Goal: Task Accomplishment & Management: Manage account settings

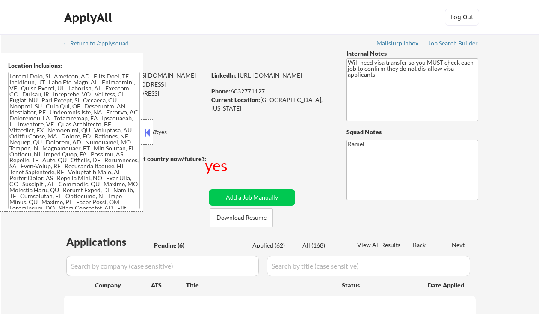
select select ""pending""
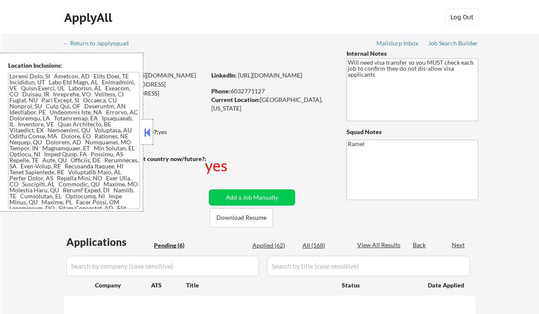
select select ""pending""
click at [149, 133] on button at bounding box center [147, 132] width 9 height 13
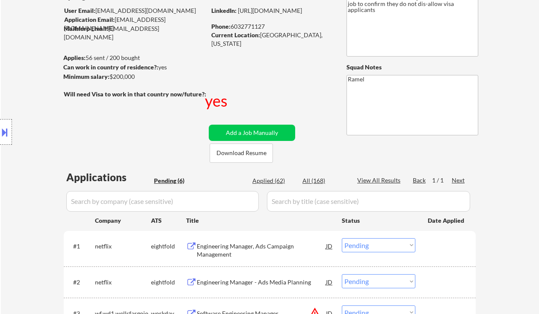
scroll to position [114, 0]
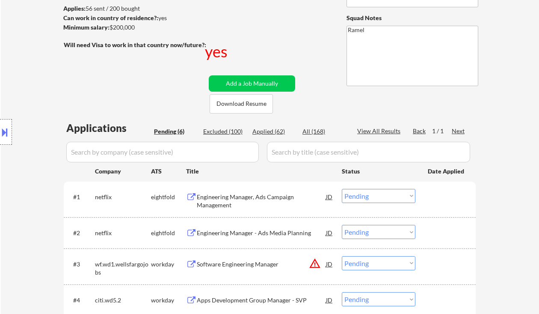
click at [278, 132] on div "Applied (62)" at bounding box center [274, 131] width 43 height 9
select select ""applied""
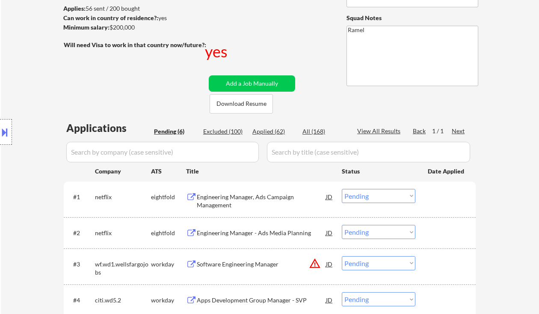
select select ""applied""
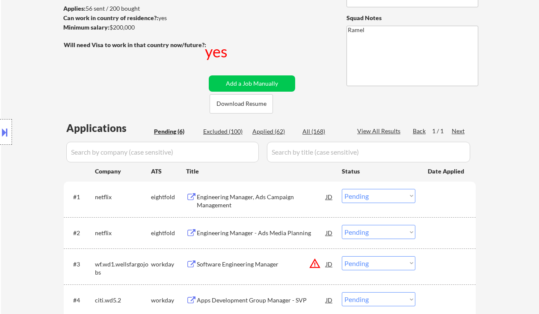
select select ""applied""
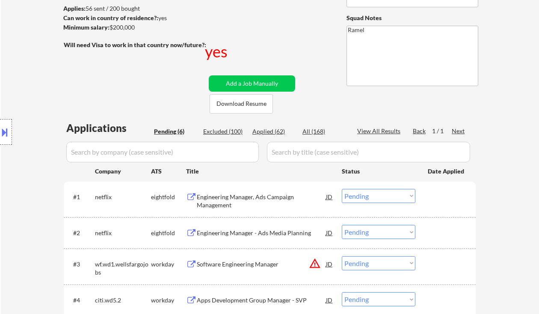
select select ""applied""
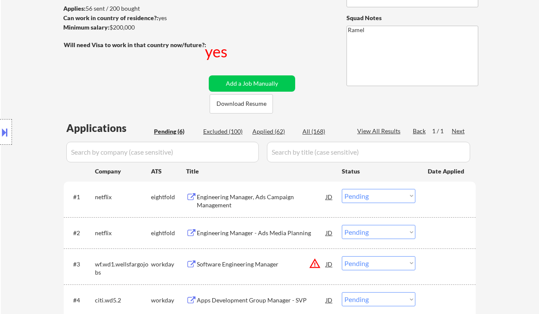
select select ""applied""
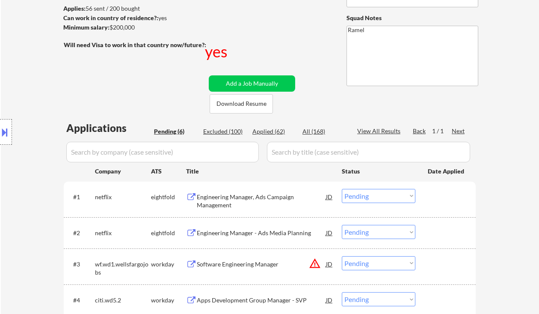
select select ""applied""
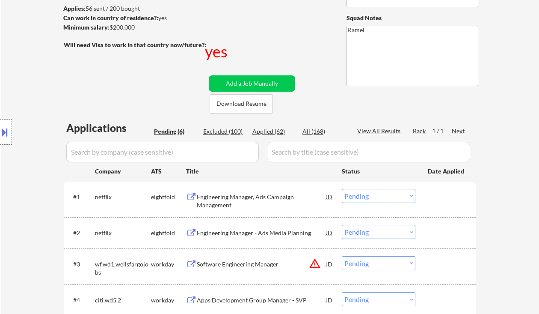
select select ""applied""
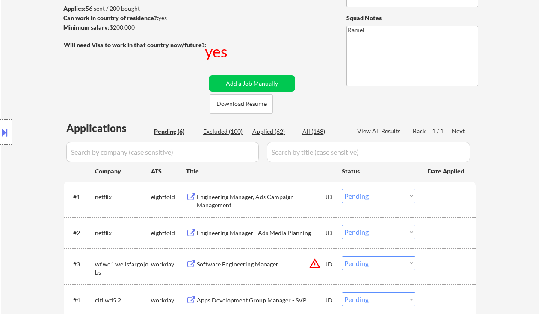
select select ""applied""
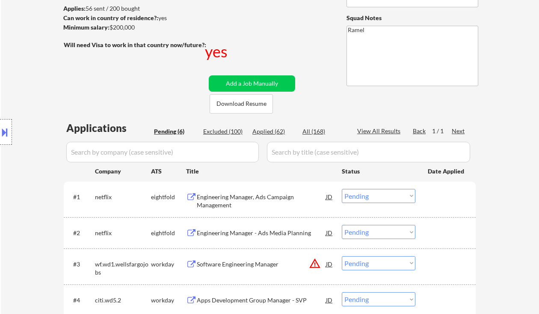
select select ""applied""
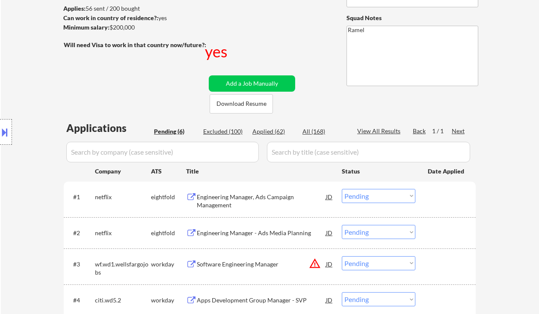
select select ""applied""
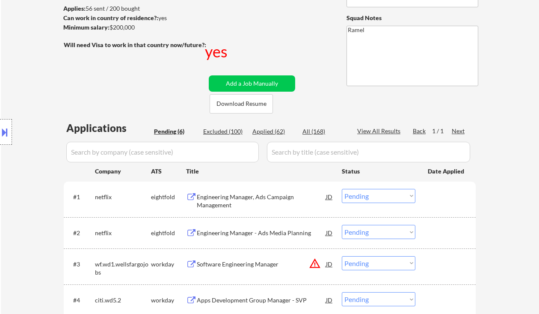
select select ""applied""
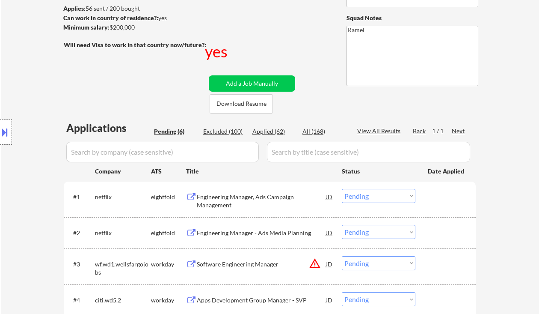
select select ""applied""
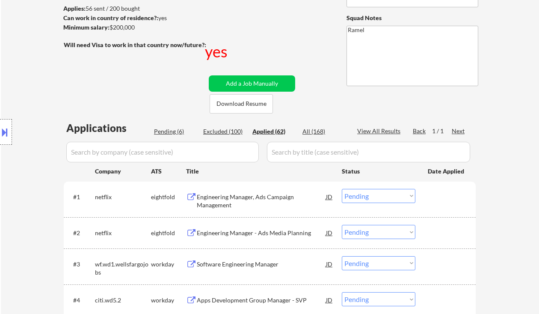
select select ""applied""
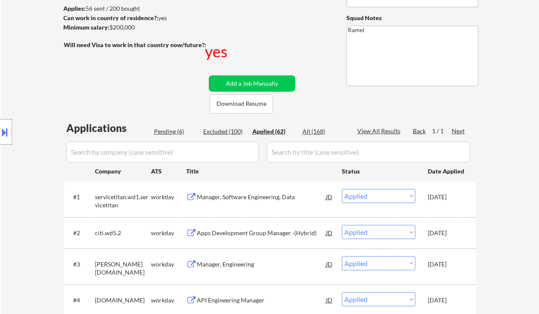
drag, startPoint x: 9, startPoint y: 49, endPoint x: 48, endPoint y: 56, distance: 39.6
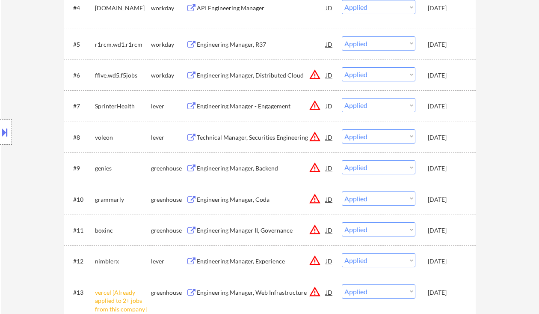
scroll to position [399, 0]
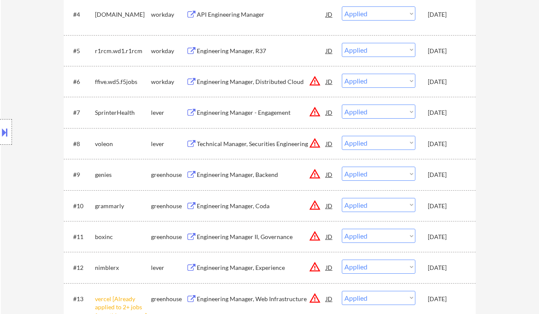
click at [27, 119] on div "Location Inclusions:" at bounding box center [76, 132] width 153 height 159
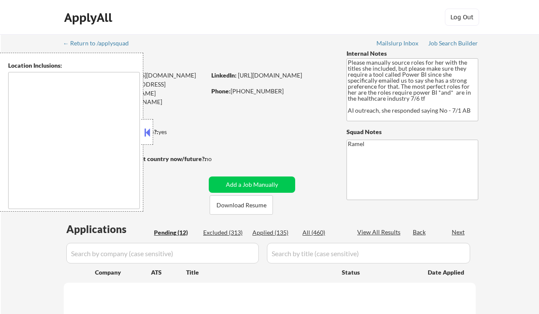
select select ""pending""
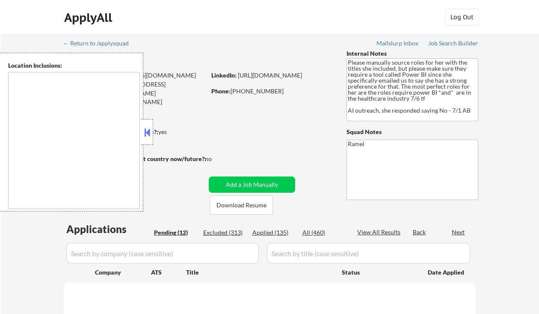
select select ""pending""
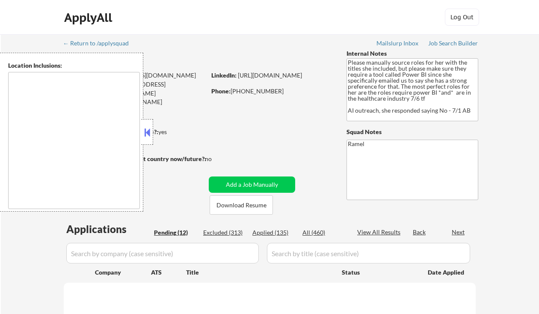
select select ""pending""
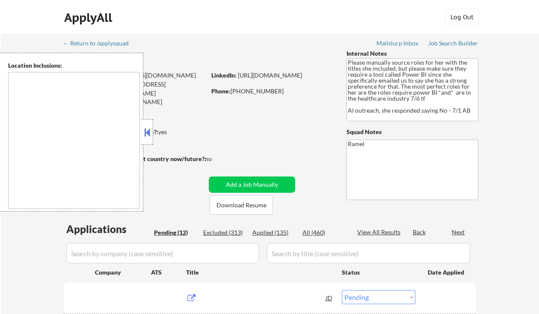
type textarea "[GEOGRAPHIC_DATA], [GEOGRAPHIC_DATA] [GEOGRAPHIC_DATA], [GEOGRAPHIC_DATA] [GEOG…"
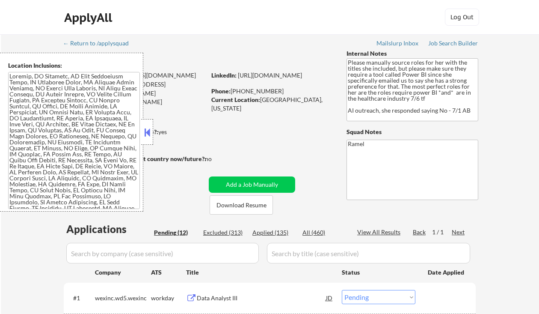
drag, startPoint x: 150, startPoint y: 130, endPoint x: 164, endPoint y: 129, distance: 13.3
click at [150, 130] on button at bounding box center [147, 132] width 9 height 13
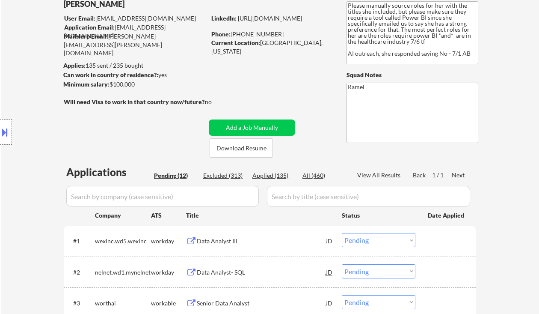
scroll to position [171, 0]
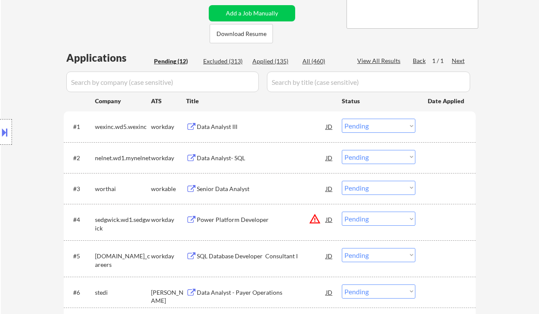
click at [217, 127] on div "Data Analyst III" at bounding box center [261, 126] width 129 height 9
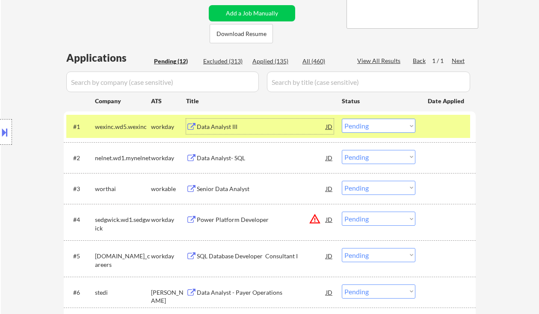
click at [6, 132] on button at bounding box center [4, 132] width 9 height 14
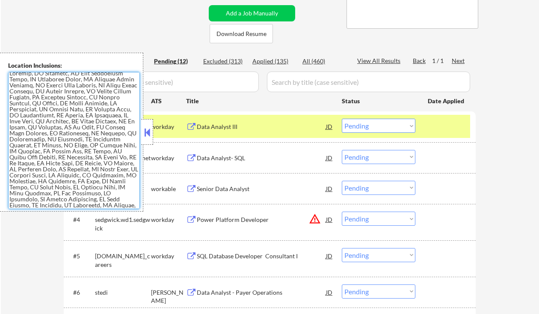
scroll to position [0, 0]
click at [121, 18] on div "← Return to /applysquad Mailslurp Inbox Job Search Builder [PERSON_NAME] User E…" at bounding box center [270, 204] width 427 height 682
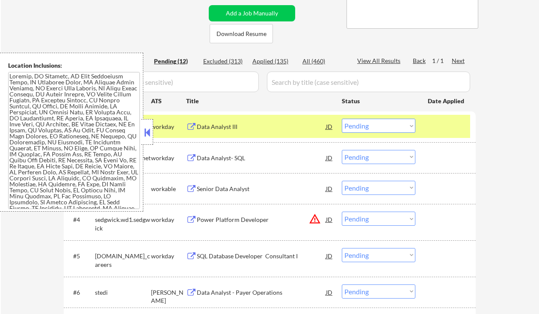
click at [332, 129] on div "JD" at bounding box center [329, 126] width 9 height 15
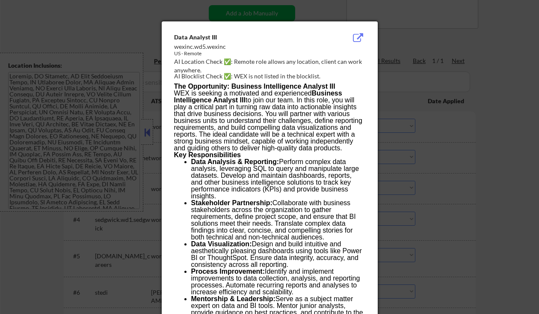
click at [149, 131] on div at bounding box center [269, 157] width 539 height 314
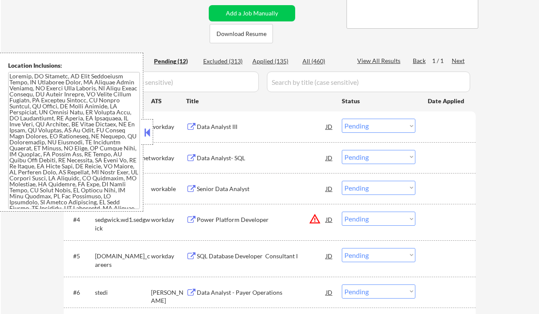
click at [326, 126] on div "JD" at bounding box center [329, 126] width 9 height 15
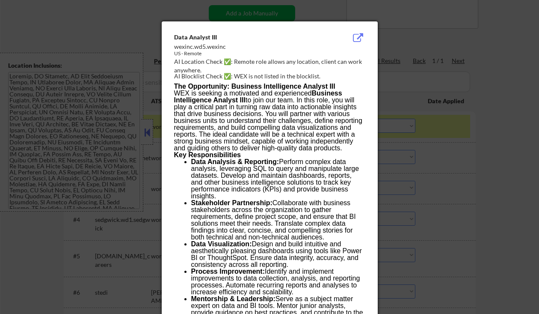
click at [433, 161] on div at bounding box center [269, 157] width 539 height 314
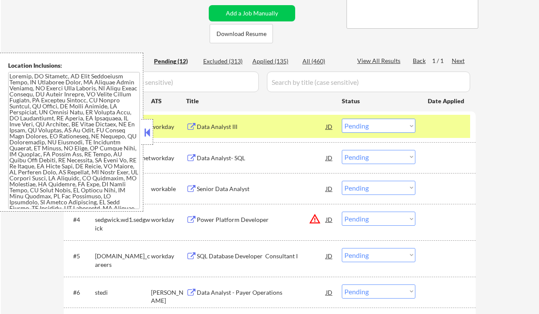
drag, startPoint x: 147, startPoint y: 137, endPoint x: 277, endPoint y: 141, distance: 130.2
click at [148, 137] on button at bounding box center [147, 132] width 9 height 13
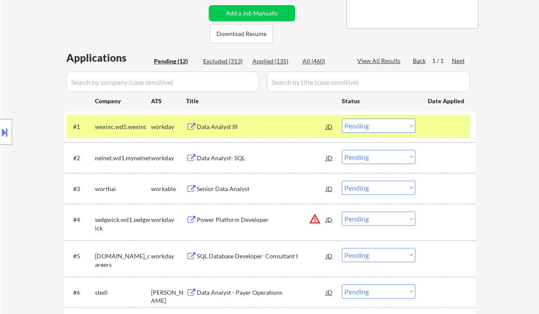
click at [387, 128] on select "Choose an option... Pending Applied Excluded (Questions) Excluded (Expired) Exc…" at bounding box center [379, 126] width 74 height 14
click at [342, 119] on select "Choose an option... Pending Applied Excluded (Questions) Excluded (Expired) Exc…" at bounding box center [379, 126] width 74 height 14
click at [250, 155] on div "Data Analyst- SQL" at bounding box center [261, 158] width 129 height 9
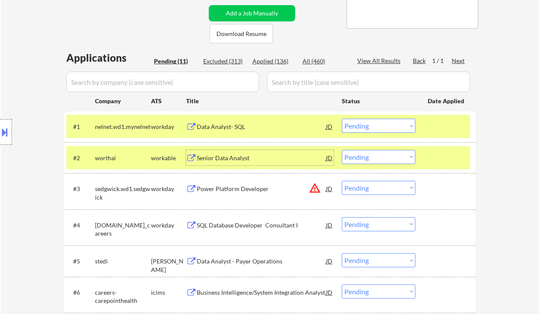
click at [245, 128] on div "Data Analyst- SQL" at bounding box center [261, 126] width 129 height 9
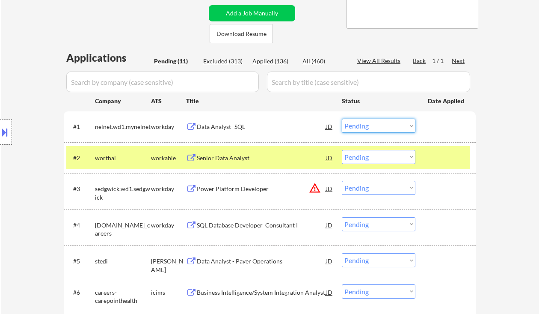
drag, startPoint x: 369, startPoint y: 125, endPoint x: 377, endPoint y: 132, distance: 10.3
click at [369, 125] on select "Choose an option... Pending Applied Excluded (Questions) Excluded (Expired) Exc…" at bounding box center [379, 126] width 74 height 14
click at [342, 119] on select "Choose an option... Pending Applied Excluded (Questions) Excluded (Expired) Exc…" at bounding box center [379, 126] width 74 height 14
click at [242, 163] on div "Senior Data Analyst" at bounding box center [261, 157] width 129 height 15
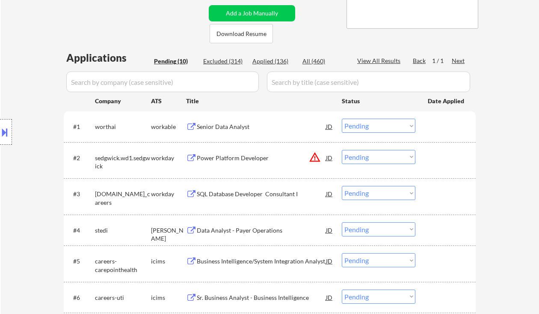
drag, startPoint x: 22, startPoint y: 93, endPoint x: 33, endPoint y: 95, distance: 11.2
click at [22, 93] on div "Location Inclusions:" at bounding box center [76, 132] width 153 height 159
click at [390, 125] on select "Choose an option... Pending Applied Excluded (Questions) Excluded (Expired) Exc…" at bounding box center [379, 126] width 74 height 14
click at [342, 119] on select "Choose an option... Pending Applied Excluded (Questions) Excluded (Expired) Exc…" at bounding box center [379, 126] width 74 height 14
click at [244, 190] on div "SQL Database Developer Consultant I" at bounding box center [261, 194] width 129 height 9
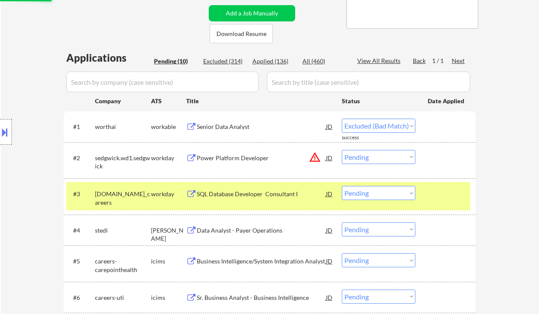
select select ""pending""
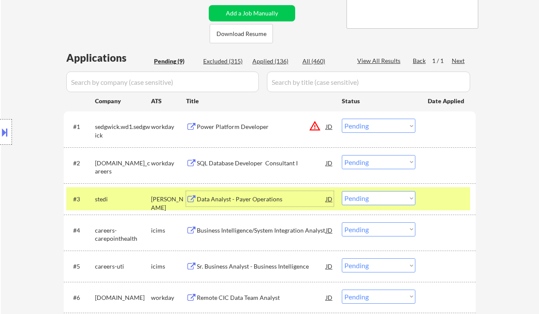
click at [372, 160] on select "Choose an option... Pending Applied Excluded (Questions) Excluded (Expired) Exc…" at bounding box center [379, 162] width 74 height 14
click at [342, 155] on select "Choose an option... Pending Applied Excluded (Questions) Excluded (Expired) Exc…" at bounding box center [379, 162] width 74 height 14
click at [243, 200] on div "Data Analyst - Payer Operations" at bounding box center [261, 199] width 129 height 9
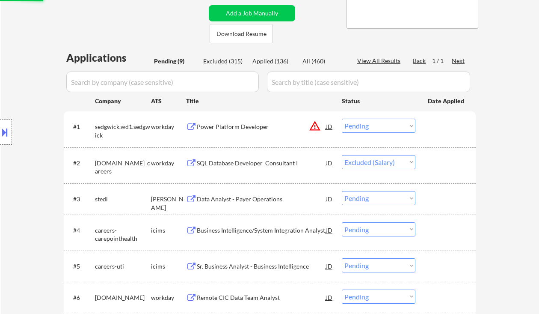
select select ""pending""
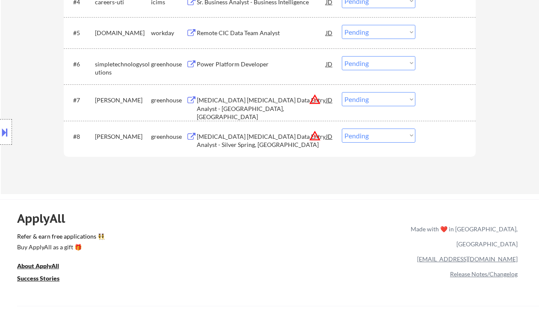
scroll to position [342, 0]
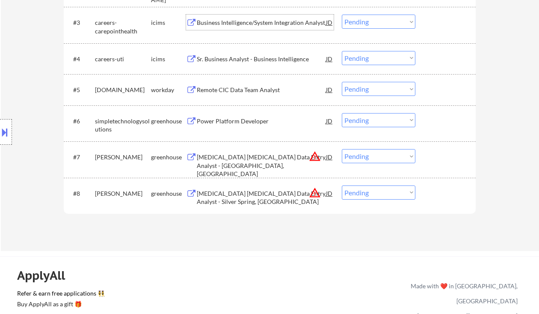
click at [242, 117] on div "Power Platform Developer" at bounding box center [261, 121] width 129 height 9
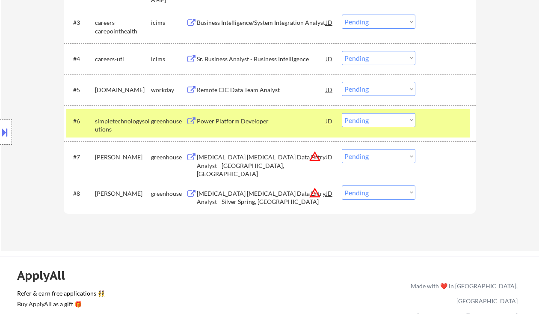
click at [10, 80] on div "Location Inclusions:" at bounding box center [76, 132] width 153 height 159
click at [223, 90] on div "Remote CIC Data Team Analyst" at bounding box center [261, 90] width 129 height 9
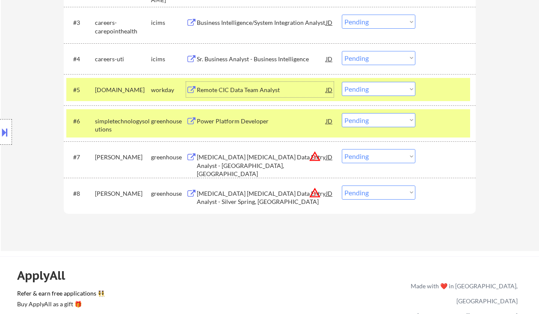
drag, startPoint x: 371, startPoint y: 89, endPoint x: 370, endPoint y: 95, distance: 6.5
click at [371, 89] on select "Choose an option... Pending Applied Excluded (Questions) Excluded (Expired) Exc…" at bounding box center [379, 89] width 74 height 14
click at [342, 82] on select "Choose an option... Pending Applied Excluded (Questions) Excluded (Expired) Exc…" at bounding box center [379, 89] width 74 height 14
click at [246, 59] on div "Sr. Business Analyst - Business Intelligence" at bounding box center [261, 59] width 129 height 9
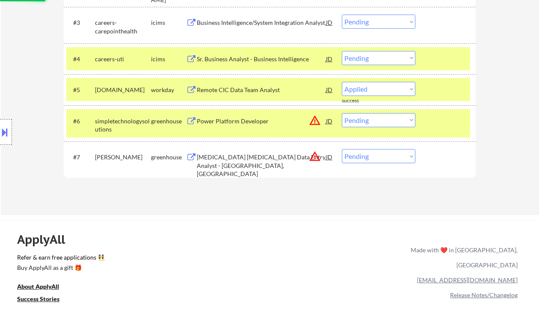
select select ""pending""
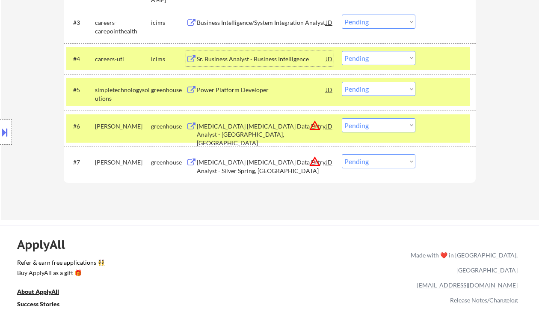
drag, startPoint x: 373, startPoint y: 60, endPoint x: 374, endPoint y: 65, distance: 4.5
click at [373, 60] on select "Choose an option... Pending Applied Excluded (Questions) Excluded (Expired) Exc…" at bounding box center [379, 58] width 74 height 14
click at [342, 51] on select "Choose an option... Pending Applied Excluded (Questions) Excluded (Expired) Exc…" at bounding box center [379, 58] width 74 height 14
select select ""pending""
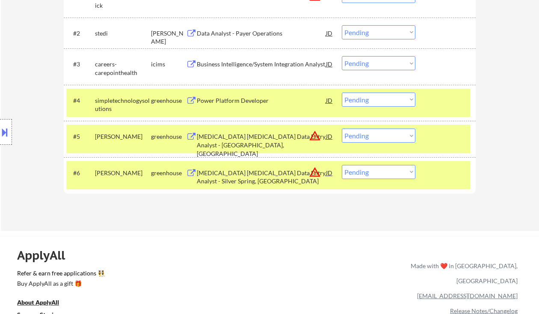
scroll to position [285, 0]
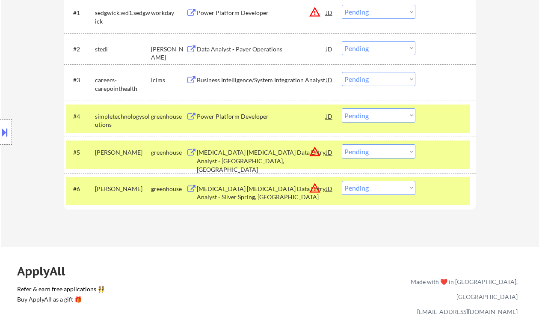
click at [238, 76] on div "Business Intelligence/System Integration Analyst" at bounding box center [261, 80] width 129 height 9
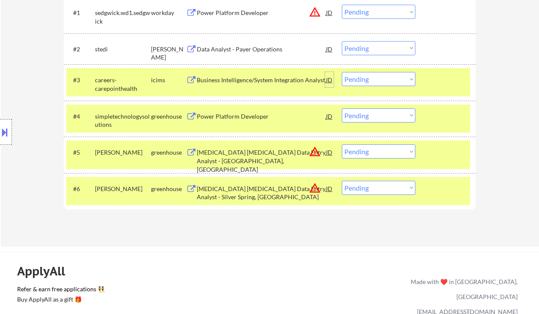
click at [333, 80] on div "JD" at bounding box center [329, 79] width 9 height 15
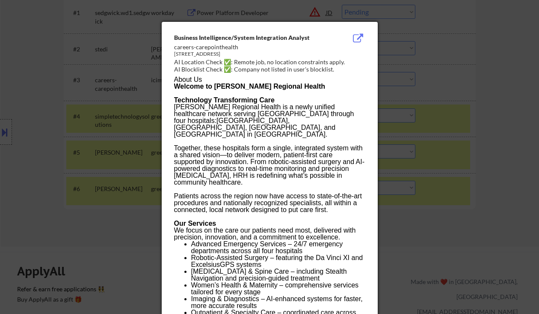
click at [460, 112] on div at bounding box center [269, 157] width 539 height 314
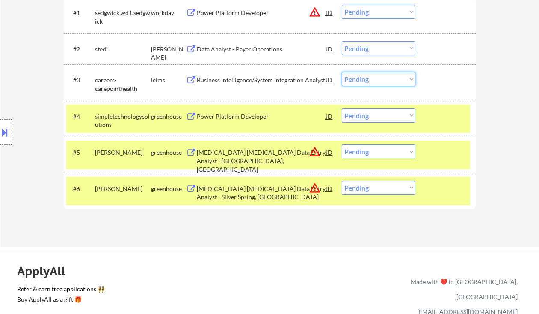
drag, startPoint x: 396, startPoint y: 74, endPoint x: 393, endPoint y: 79, distance: 5.9
click at [396, 74] on select "Choose an option... Pending Applied Excluded (Questions) Excluded (Expired) Exc…" at bounding box center [379, 79] width 74 height 14
click at [342, 72] on select "Choose an option... Pending Applied Excluded (Questions) Excluded (Expired) Exc…" at bounding box center [379, 79] width 74 height 14
click at [254, 157] on div "Floater Phlebotomist Data Entry Analyst - Reston, VA" at bounding box center [261, 160] width 129 height 25
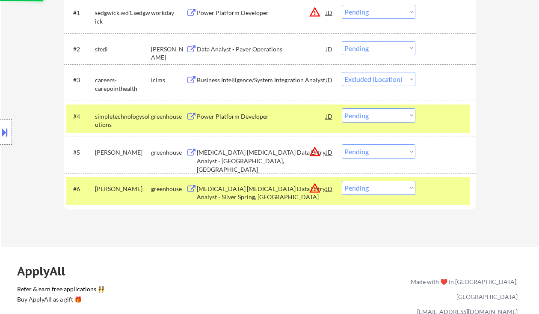
select select ""pending""
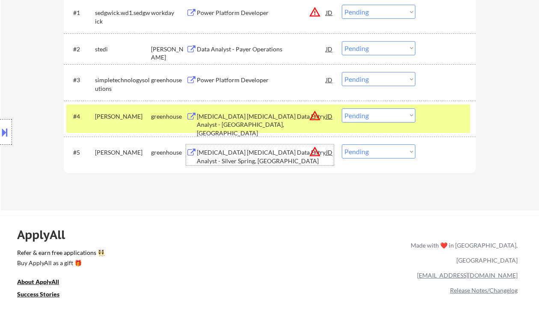
click at [381, 118] on select "Choose an option... Pending Applied Excluded (Questions) Excluded (Expired) Exc…" at bounding box center [379, 115] width 74 height 14
click at [342, 108] on select "Choose an option... Pending Applied Excluded (Questions) Excluded (Expired) Exc…" at bounding box center [379, 115] width 74 height 14
click at [244, 158] on div "Floater Phlebotomist Data Entry Analyst - Silver Spring, MD" at bounding box center [261, 156] width 129 height 17
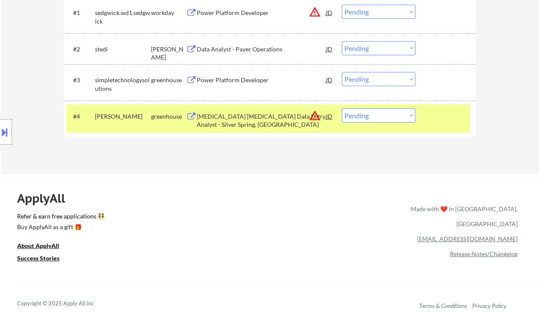
drag, startPoint x: 349, startPoint y: 112, endPoint x: 358, endPoint y: 117, distance: 10.6
click at [349, 112] on select "Choose an option... Pending Applied Excluded (Questions) Excluded (Expired) Exc…" at bounding box center [379, 115] width 74 height 14
select select ""excluded__location_""
click at [342, 108] on select "Choose an option... Pending Applied Excluded (Questions) Excluded (Expired) Exc…" at bounding box center [379, 115] width 74 height 14
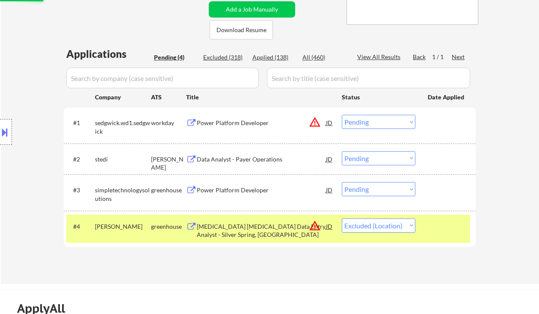
scroll to position [171, 0]
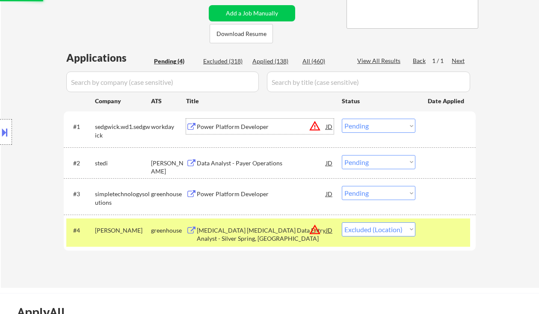
click at [236, 120] on div "Power Platform Developer" at bounding box center [261, 126] width 129 height 15
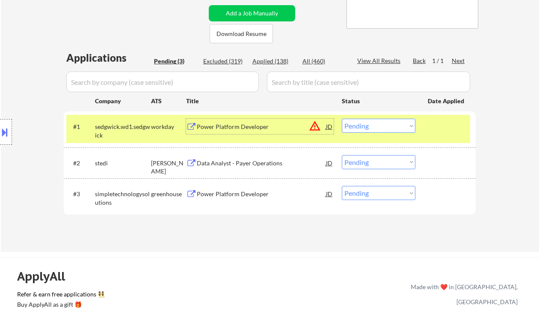
click at [393, 129] on select "Choose an option... Pending Applied Excluded (Questions) Excluded (Expired) Exc…" at bounding box center [379, 126] width 74 height 14
click at [342, 119] on select "Choose an option... Pending Applied Excluded (Questions) Excluded (Expired) Exc…" at bounding box center [379, 126] width 74 height 14
click at [269, 161] on div "Data Analyst - Payer Operations" at bounding box center [261, 163] width 129 height 9
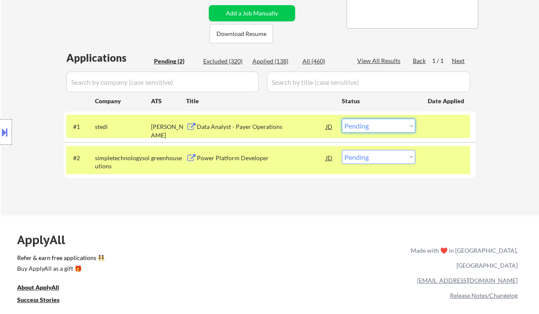
click at [367, 119] on select "Choose an option... Pending Applied Excluded (Questions) Excluded (Expired) Exc…" at bounding box center [379, 126] width 74 height 14
click at [342, 119] on select "Choose an option... Pending Applied Excluded (Questions) Excluded (Expired) Exc…" at bounding box center [379, 126] width 74 height 14
click at [264, 153] on div "Power Platform Developer" at bounding box center [261, 157] width 129 height 15
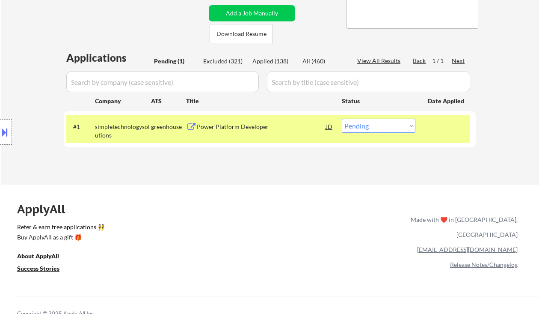
drag, startPoint x: 384, startPoint y: 130, endPoint x: 388, endPoint y: 132, distance: 4.6
click at [384, 130] on select "Choose an option... Pending Applied Excluded (Questions) Excluded (Expired) Exc…" at bounding box center [379, 126] width 74 height 14
select select ""excluded__bad_match_""
click at [342, 119] on select "Choose an option... Pending Applied Excluded (Questions) Excluded (Expired) Exc…" at bounding box center [379, 126] width 74 height 14
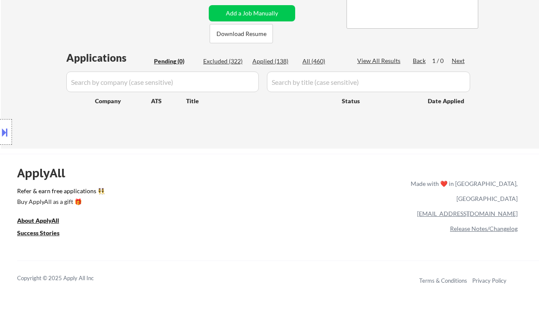
drag, startPoint x: 24, startPoint y: 44, endPoint x: 118, endPoint y: 0, distance: 103.4
click at [24, 44] on div "← Return to /applysquad Mailslurp Inbox Job Search Builder Sarah Krusleski User…" at bounding box center [270, 6] width 539 height 286
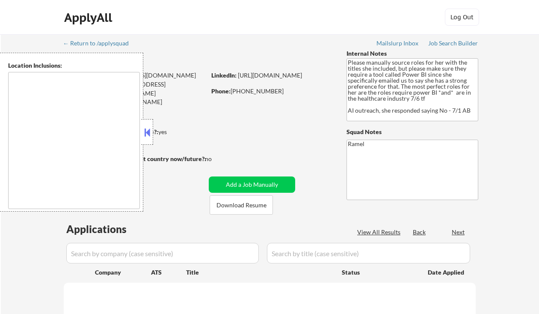
type textarea "[GEOGRAPHIC_DATA], [GEOGRAPHIC_DATA] [GEOGRAPHIC_DATA], [GEOGRAPHIC_DATA] [GEOG…"
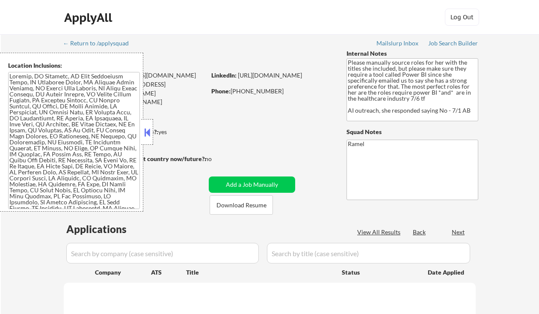
select select ""pending""
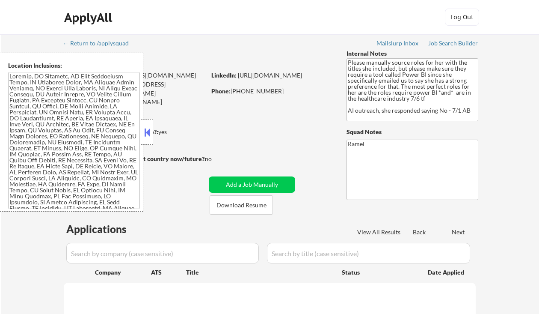
select select ""pending""
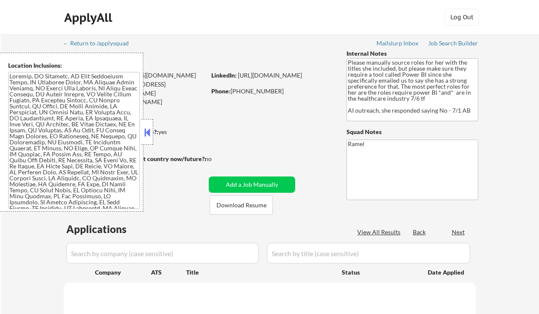
select select ""pending""
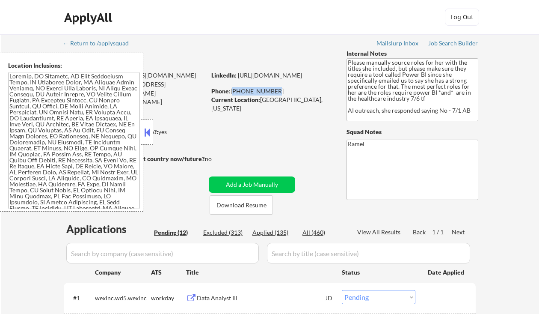
drag, startPoint x: 270, startPoint y: 89, endPoint x: 233, endPoint y: 92, distance: 36.9
click at [233, 92] on div "Phone: 281-734-5082" at bounding box center [271, 91] width 121 height 9
copy div "[PHONE_NUMBER]"
select select ""pending""
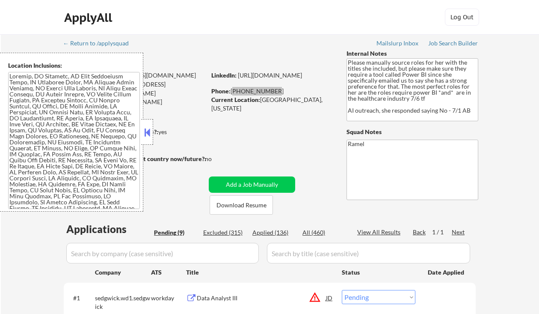
select select ""pending""
copy div "[PHONE_NUMBER]"
select select ""pending""
click at [144, 131] on button at bounding box center [147, 132] width 9 height 13
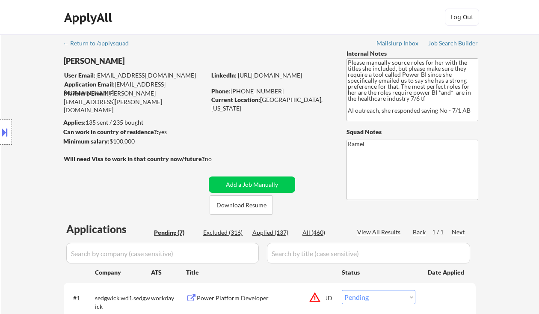
click at [27, 80] on div "Location Inclusions:" at bounding box center [76, 132] width 153 height 159
select select ""pending""
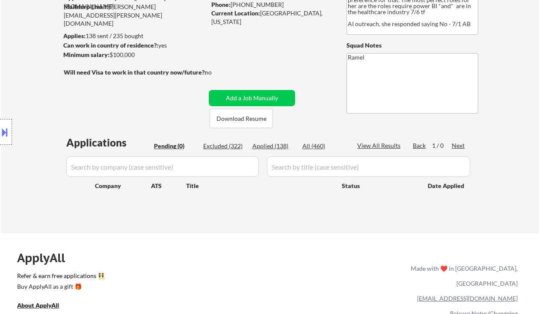
scroll to position [171, 0]
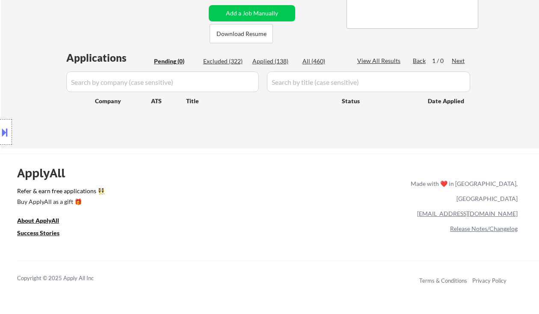
click at [276, 63] on div "Applied (138)" at bounding box center [274, 61] width 43 height 9
select select ""applied""
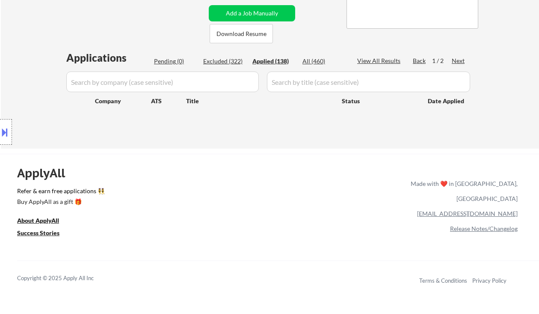
select select ""applied""
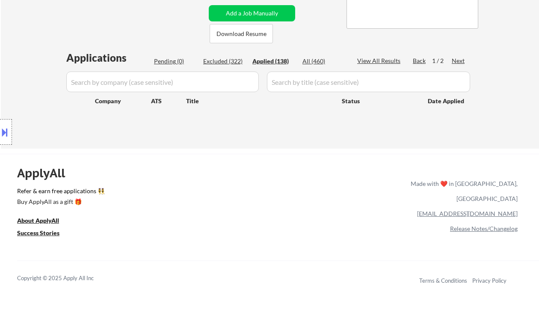
select select ""applied""
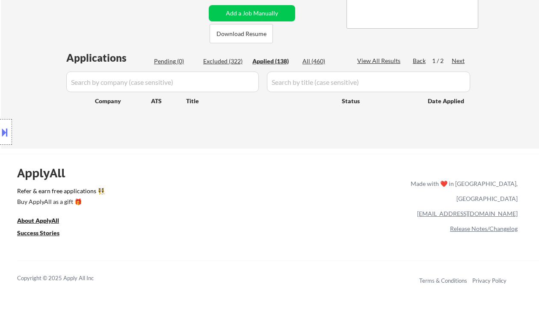
select select ""applied""
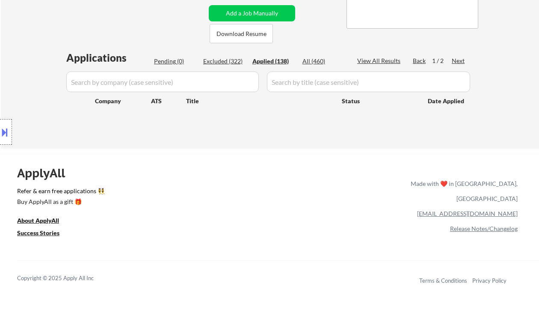
select select ""applied""
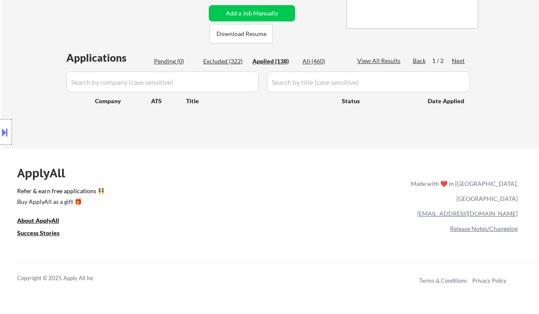
select select ""applied""
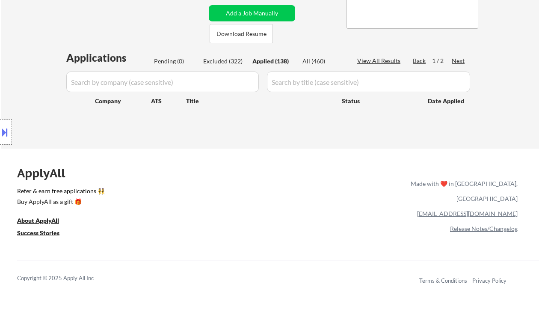
select select ""applied""
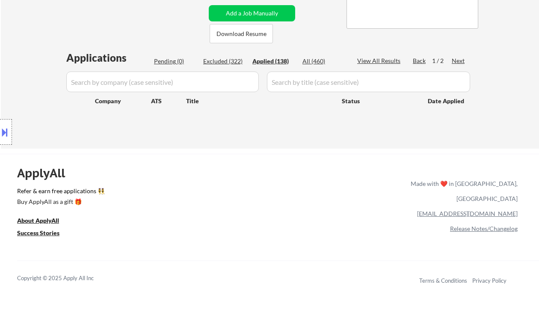
select select ""applied""
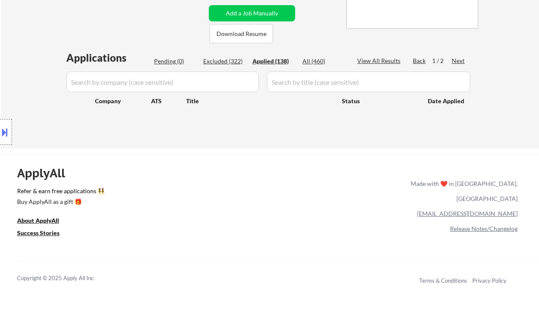
select select ""applied""
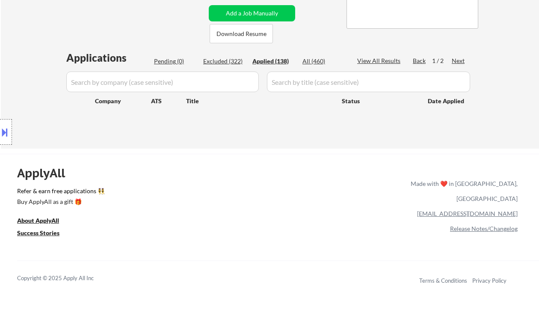
select select ""applied""
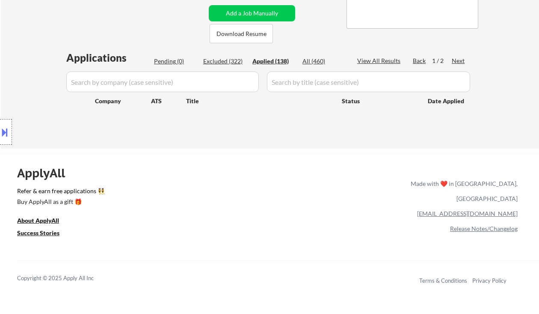
select select ""applied""
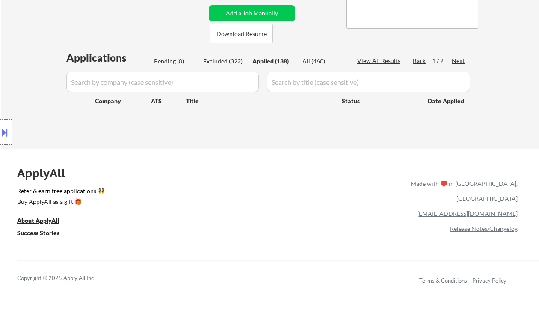
select select ""applied""
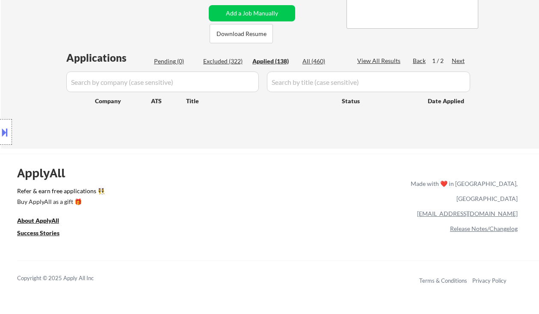
select select ""applied""
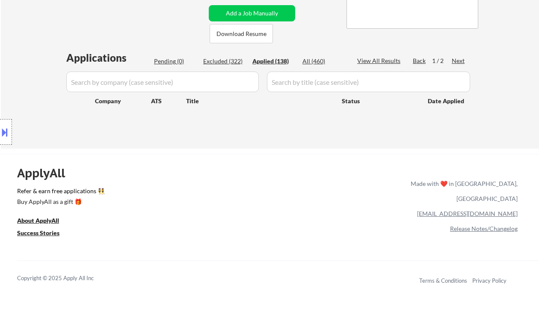
select select ""applied""
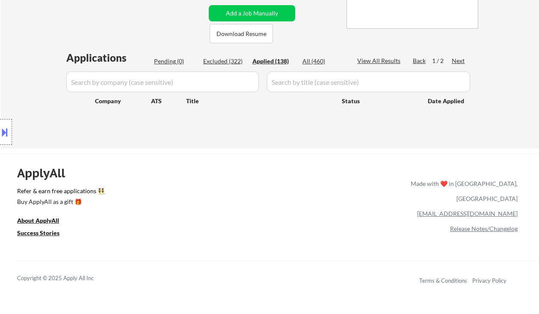
select select ""applied""
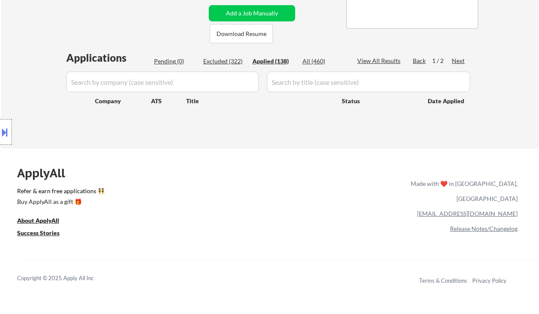
select select ""applied""
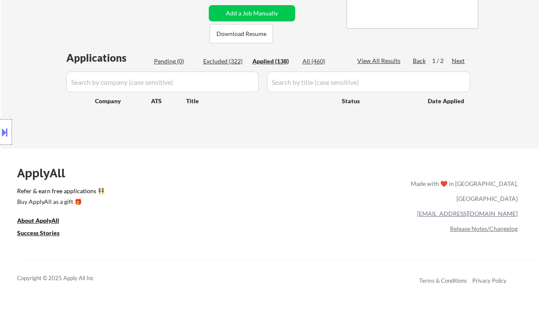
select select ""applied""
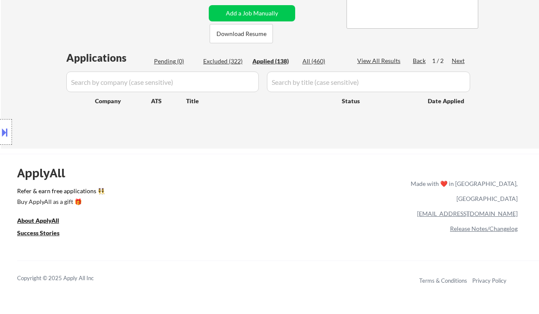
select select ""applied""
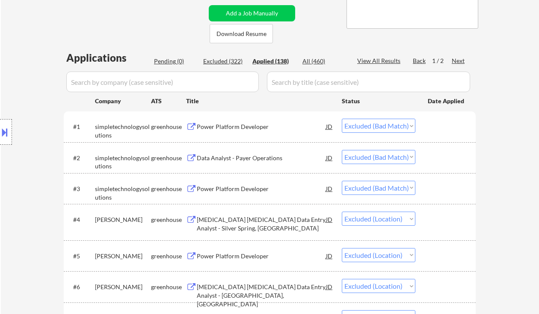
select select ""applied""
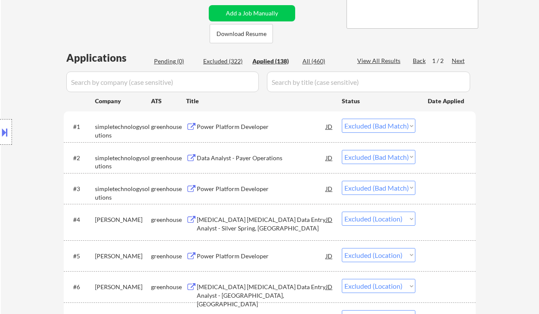
select select ""applied""
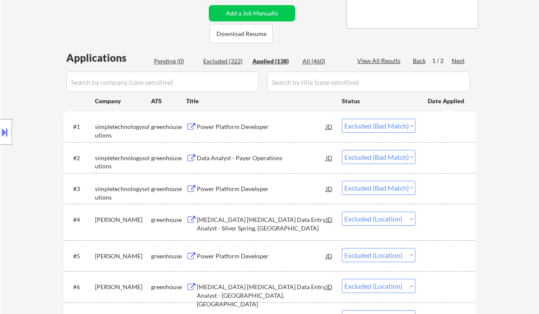
select select ""applied""
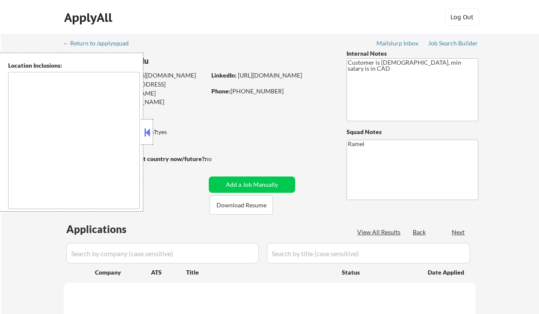
type textarea "Toronto, ON Etobicoke, ON Scarborough, ON North York, ON East York, ON York, ON…"
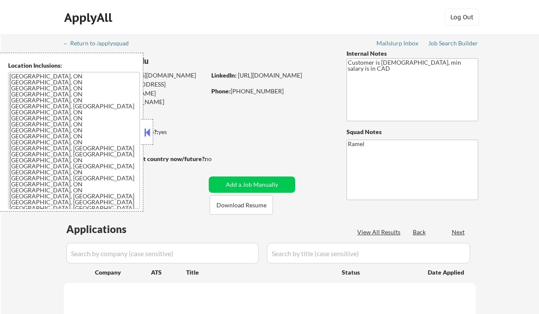
select select ""pending""
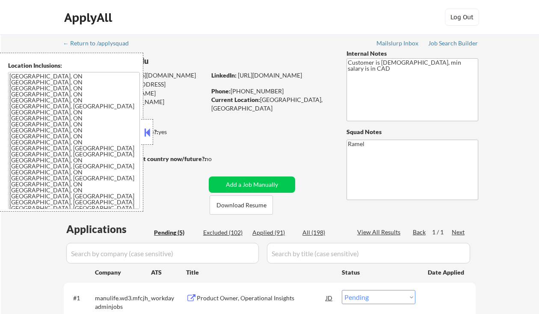
click at [150, 128] on button at bounding box center [147, 132] width 9 height 13
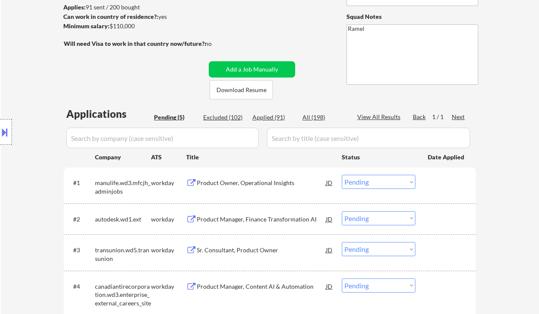
scroll to position [228, 0]
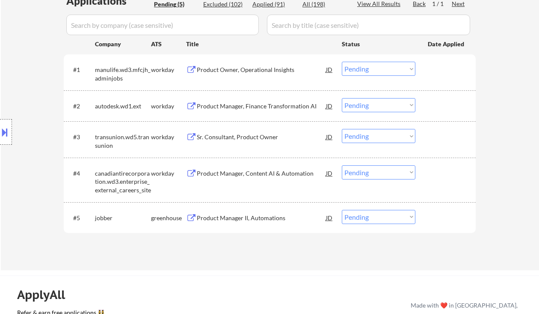
click at [237, 214] on div "Product Manager II, Automations" at bounding box center [261, 218] width 129 height 9
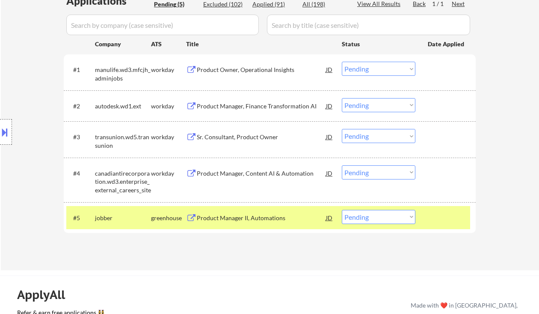
click at [31, 98] on div "Location Inclusions: Toronto, ON Etobicoke, ON Scarborough, ON North York, ON E…" at bounding box center [76, 132] width 153 height 159
drag, startPoint x: 374, startPoint y: 222, endPoint x: 379, endPoint y: 231, distance: 10.9
click at [374, 222] on select "Choose an option... Pending Applied Excluded (Questions) Excluded (Expired) Exc…" at bounding box center [379, 217] width 74 height 14
select select ""excluded""
click at [342, 210] on select "Choose an option... Pending Applied Excluded (Questions) Excluded (Expired) Exc…" at bounding box center [379, 217] width 74 height 14
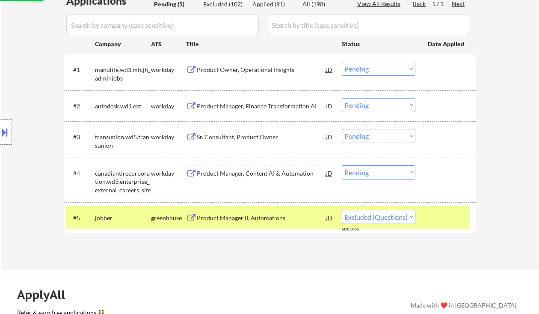
click at [253, 173] on div "Product Manager, Content AI & Automation" at bounding box center [261, 173] width 129 height 9
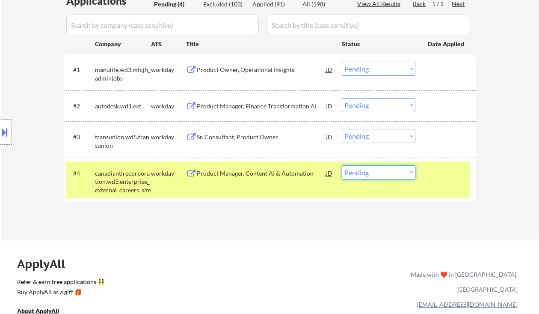
click at [381, 173] on select "Choose an option... Pending Applied Excluded (Questions) Excluded (Expired) Exc…" at bounding box center [379, 172] width 74 height 14
select select ""excluded__bad_match_""
click at [342, 165] on select "Choose an option... Pending Applied Excluded (Questions) Excluded (Expired) Exc…" at bounding box center [379, 172] width 74 height 14
click at [249, 135] on div "Sr. Consultant, Product Owner" at bounding box center [261, 137] width 129 height 9
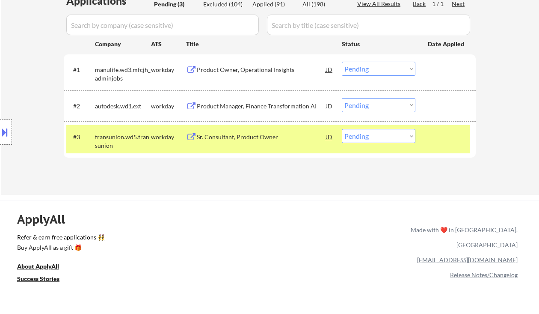
click at [6, 128] on button at bounding box center [4, 132] width 9 height 14
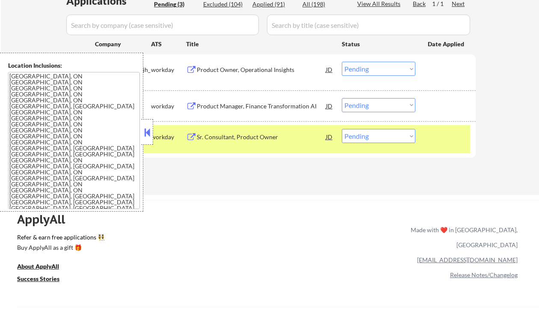
click at [149, 138] on button at bounding box center [147, 132] width 9 height 13
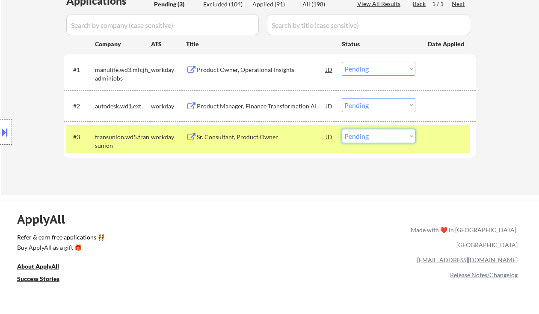
drag, startPoint x: 368, startPoint y: 136, endPoint x: 371, endPoint y: 139, distance: 4.6
click at [369, 138] on select "Choose an option... Pending Applied Excluded (Questions) Excluded (Expired) Exc…" at bounding box center [379, 136] width 74 height 14
select select ""applied""
click at [342, 129] on select "Choose an option... Pending Applied Excluded (Questions) Excluded (Expired) Exc…" at bounding box center [379, 136] width 74 height 14
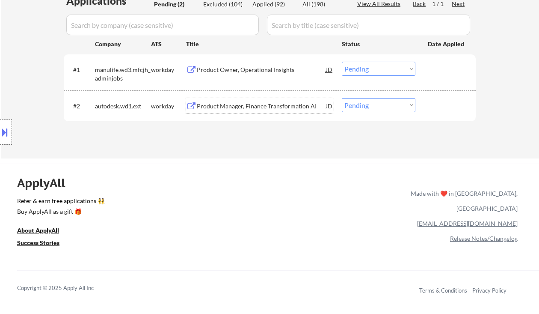
click at [277, 108] on div "Product Manager, Finance Transformation AI" at bounding box center [261, 106] width 129 height 9
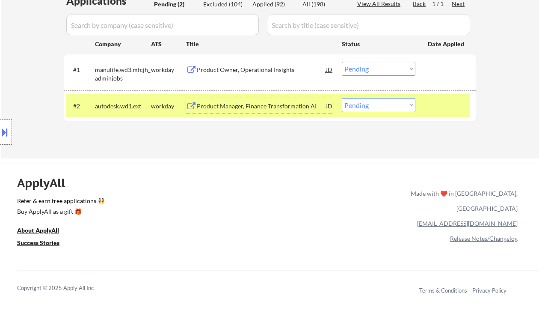
click at [372, 103] on select "Choose an option... Pending Applied Excluded (Questions) Excluded (Expired) Exc…" at bounding box center [379, 105] width 74 height 14
select select ""applied""
click at [342, 98] on select "Choose an option... Pending Applied Excluded (Questions) Excluded (Expired) Exc…" at bounding box center [379, 105] width 74 height 14
click at [233, 70] on div "Product Owner, Operational Insights" at bounding box center [261, 69] width 129 height 9
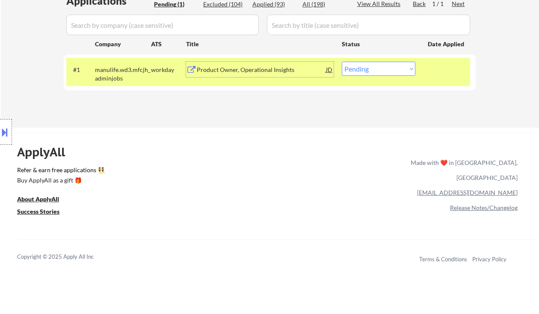
click at [247, 93] on div "Applications Pending (1) Excluded (104) Applied (93) All (198) View All Results…" at bounding box center [270, 53] width 412 height 118
click at [250, 70] on div "Product Owner, Operational Insights" at bounding box center [261, 69] width 129 height 9
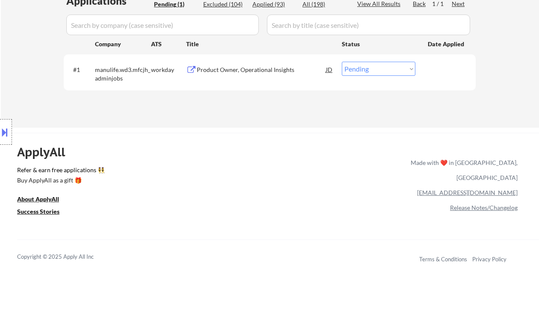
drag, startPoint x: 9, startPoint y: 131, endPoint x: 34, endPoint y: 136, distance: 26.0
click at [9, 132] on div at bounding box center [6, 132] width 12 height 26
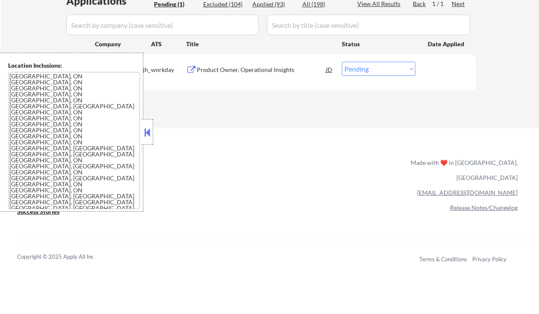
click at [147, 134] on button at bounding box center [147, 132] width 9 height 13
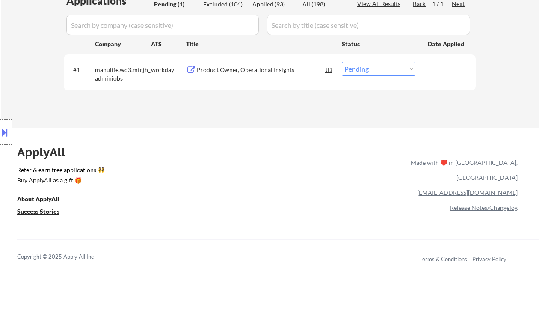
click at [384, 67] on select "Choose an option... Pending Applied Excluded (Questions) Excluded (Expired) Exc…" at bounding box center [379, 69] width 74 height 14
select select ""applied""
click at [342, 62] on select "Choose an option... Pending Applied Excluded (Questions) Excluded (Expired) Exc…" at bounding box center [379, 69] width 74 height 14
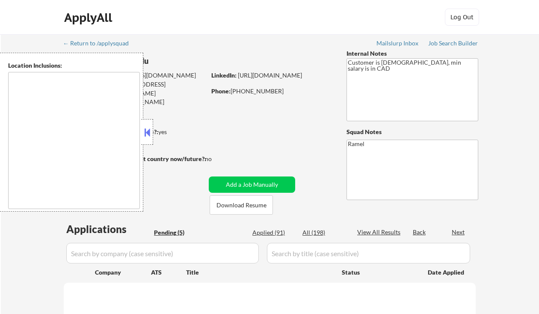
select select ""pending""
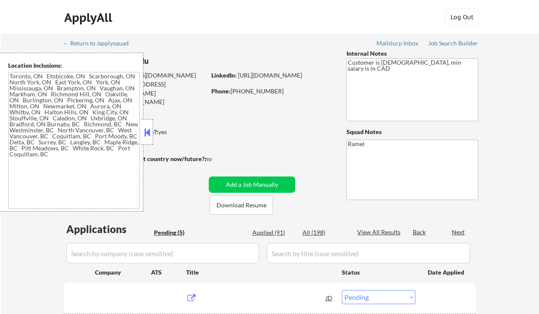
type textarea "[GEOGRAPHIC_DATA], ON [GEOGRAPHIC_DATA], ON [GEOGRAPHIC_DATA], ON [GEOGRAPHIC_D…"
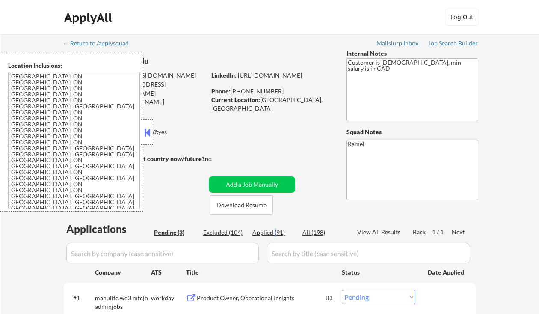
drag, startPoint x: 275, startPoint y: 232, endPoint x: 126, endPoint y: 0, distance: 275.5
click at [275, 232] on div "Applied (91)" at bounding box center [274, 232] width 43 height 9
click at [275, 234] on div "Applied (91)" at bounding box center [274, 232] width 43 height 9
select select ""applied""
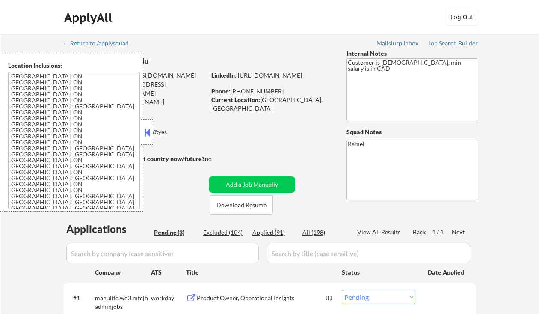
select select ""applied""
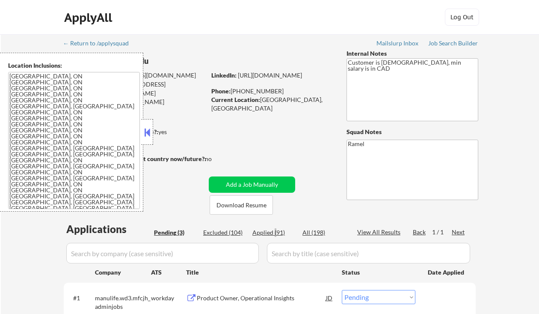
select select ""applied""
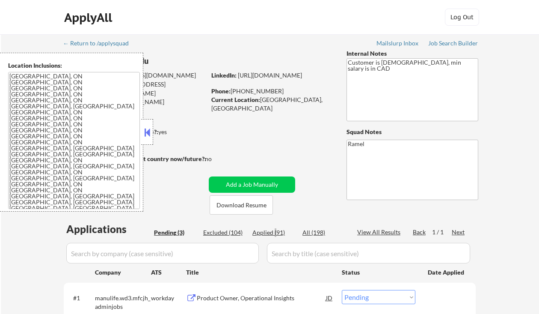
select select ""applied""
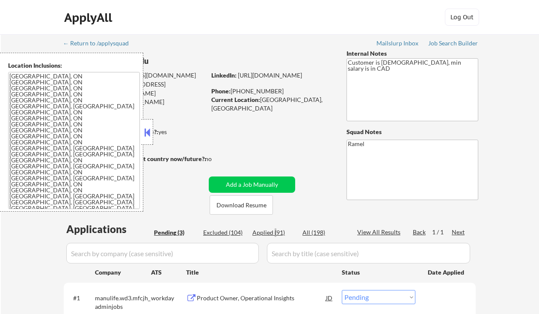
select select ""applied""
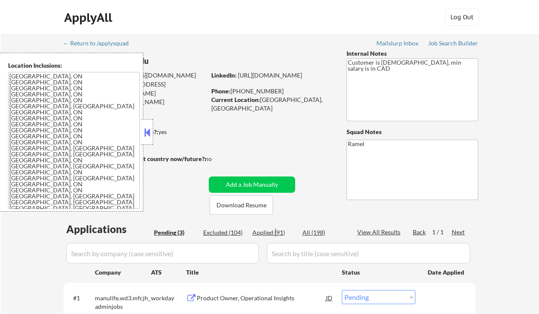
select select ""applied""
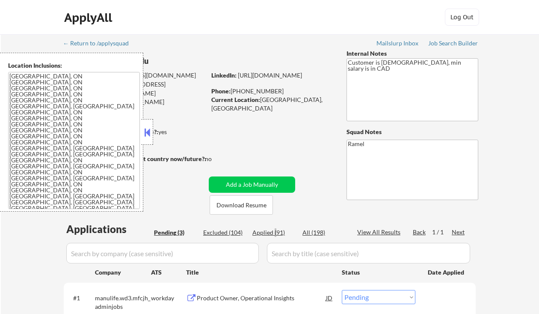
select select ""applied""
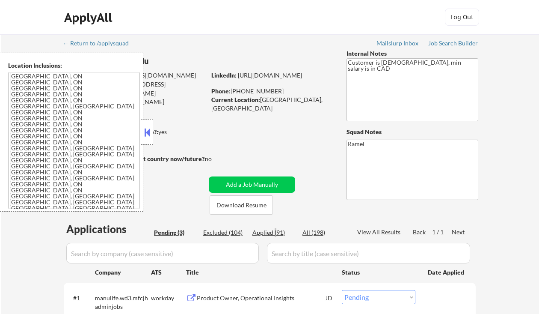
select select ""applied""
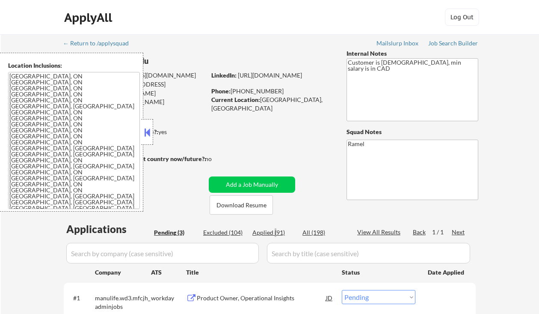
select select ""applied""
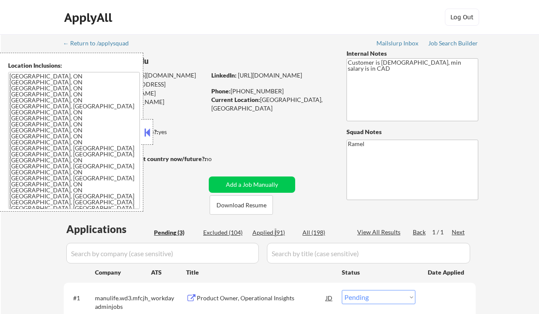
select select ""applied""
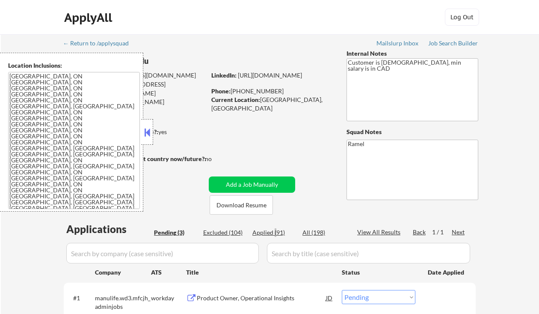
select select ""applied""
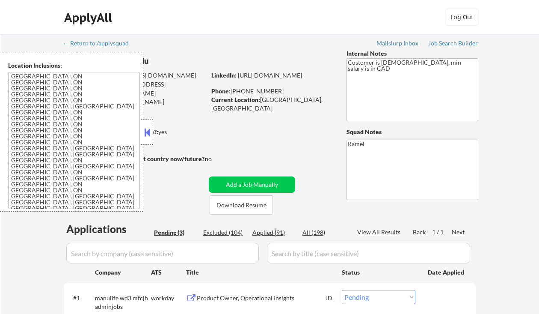
select select ""applied""
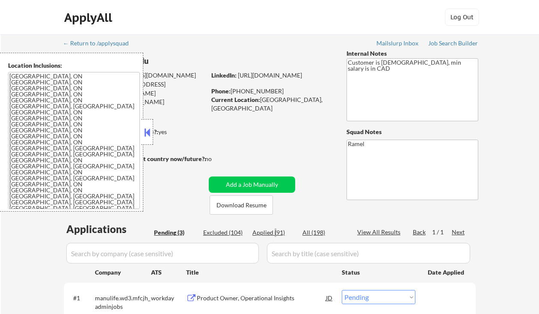
select select ""applied""
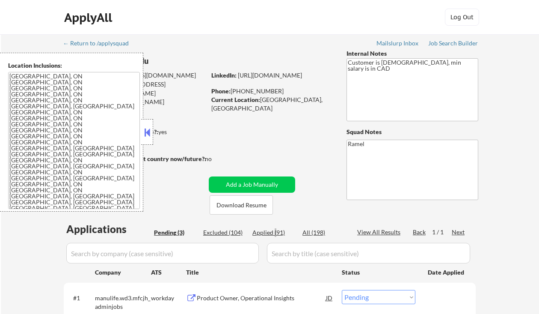
select select ""applied""
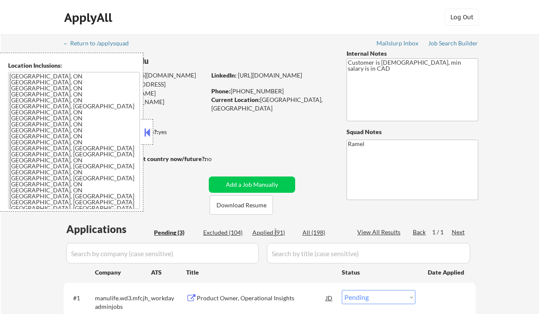
select select ""applied""
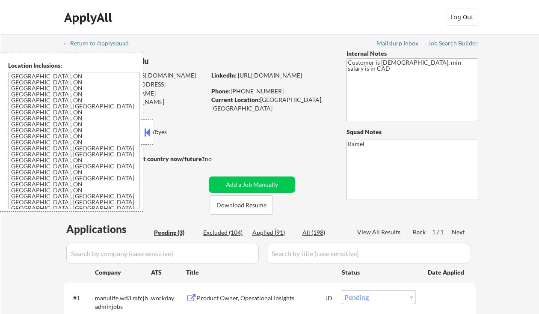
select select ""applied""
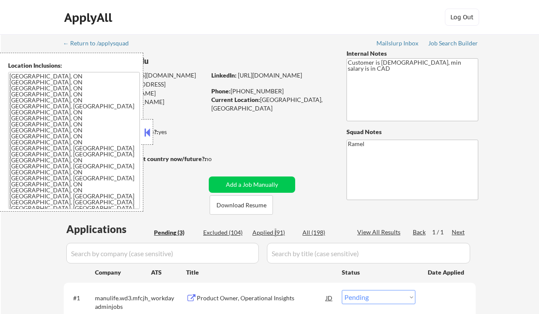
select select ""applied""
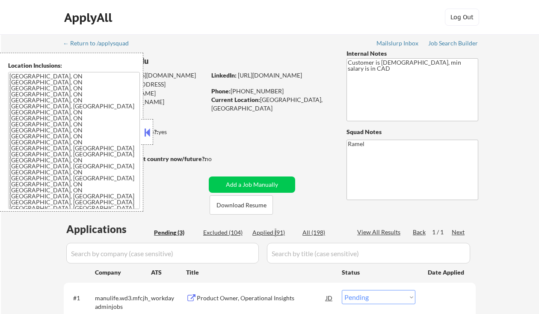
select select ""applied""
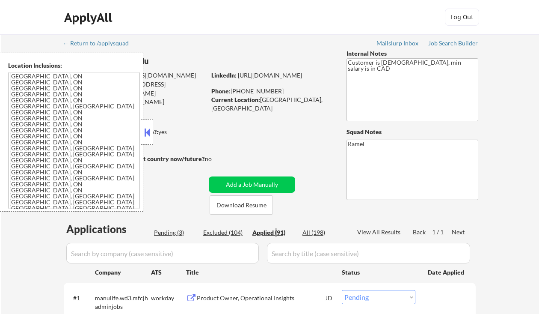
select select ""applied""
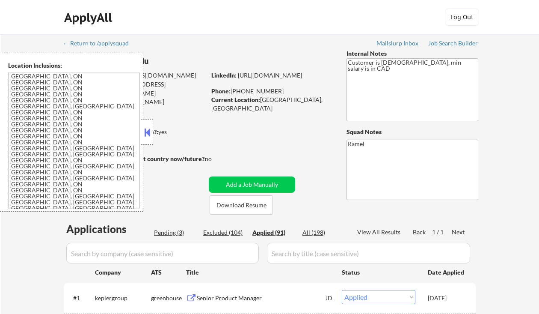
scroll to position [57, 0]
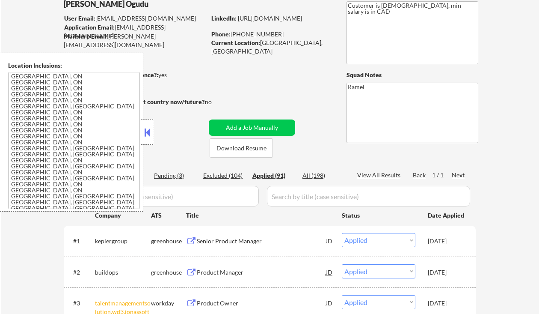
click at [250, 32] on div "Phone: +15878326145" at bounding box center [271, 34] width 121 height 9
copy div "15878326145"
select select ""applied""
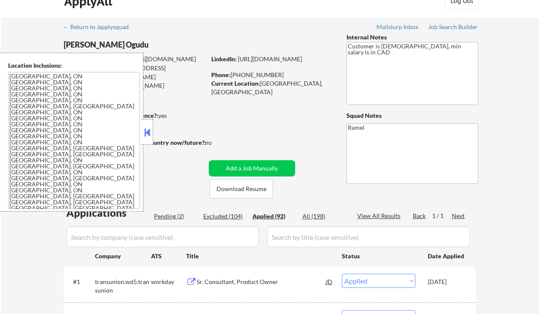
scroll to position [0, 0]
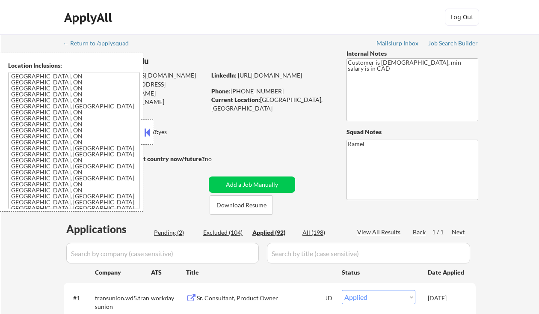
click at [259, 90] on div "Phone: +15878326145" at bounding box center [271, 91] width 121 height 9
copy div "15878326145"
select select ""applied""
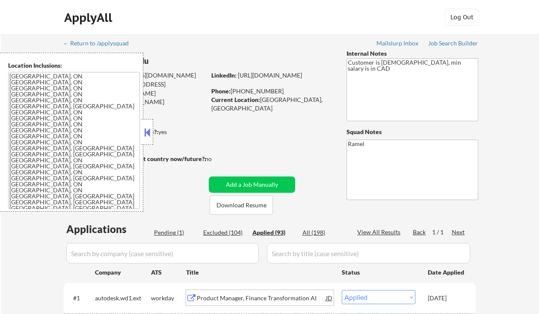
click at [241, 297] on div "Product Manager, Finance Transformation AI" at bounding box center [261, 298] width 129 height 9
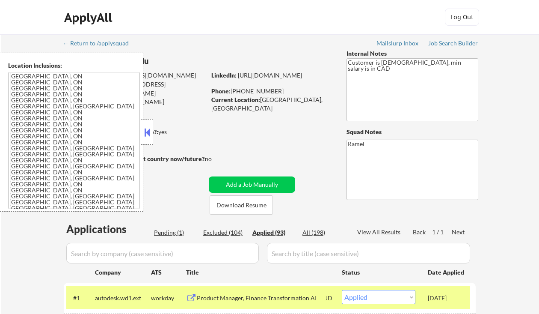
click at [264, 92] on div "Phone: +15878326145" at bounding box center [271, 91] width 121 height 9
copy div "15878326145"
select select ""applied""
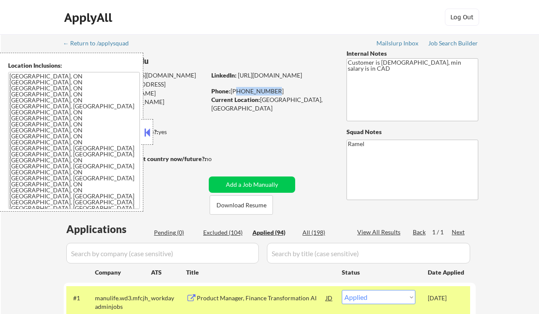
drag, startPoint x: 149, startPoint y: 128, endPoint x: 222, endPoint y: 68, distance: 94.3
click at [149, 128] on button at bounding box center [147, 132] width 9 height 13
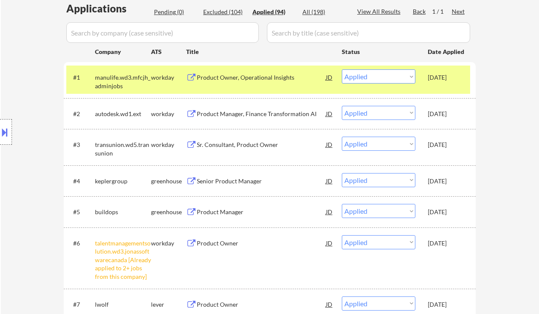
scroll to position [228, 0]
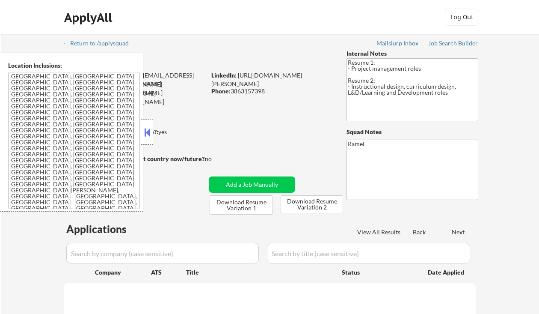
select select ""pending""
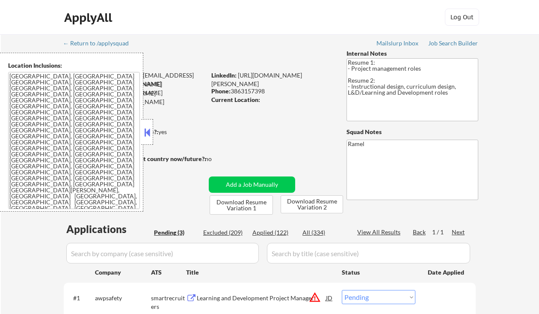
click at [148, 134] on button at bounding box center [147, 132] width 9 height 13
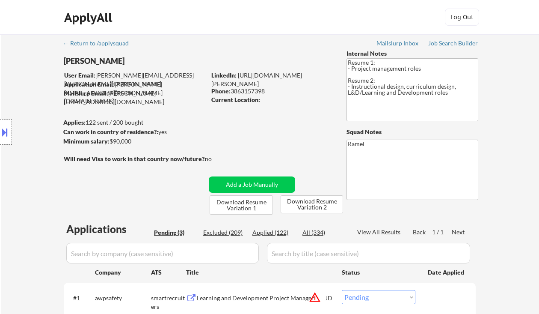
scroll to position [171, 0]
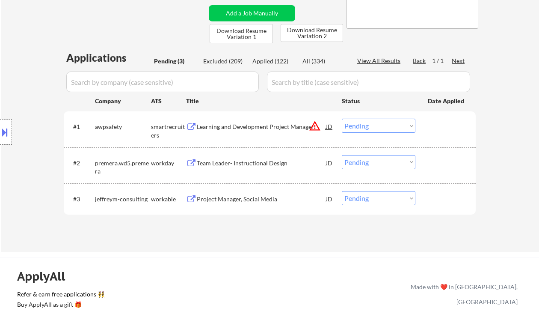
click at [21, 152] on div "Location Inclusions: [GEOGRAPHIC_DATA], [GEOGRAPHIC_DATA] [GEOGRAPHIC_DATA], [G…" at bounding box center [76, 132] width 153 height 159
click at [251, 166] on div "Team Leader- Instructional Design" at bounding box center [261, 163] width 129 height 9
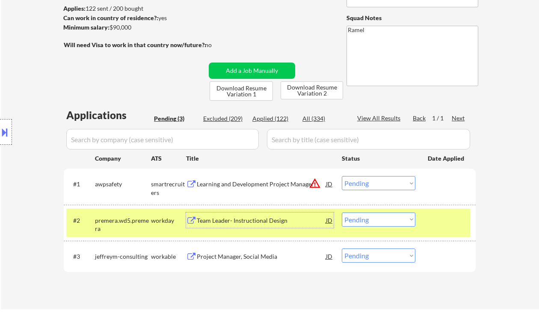
scroll to position [57, 0]
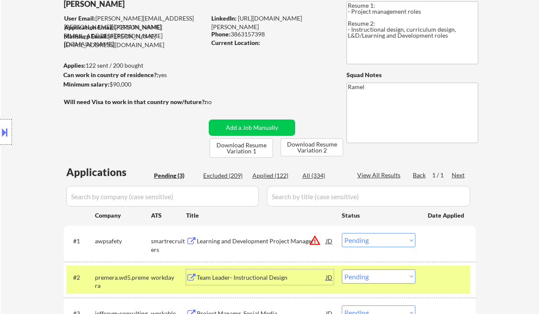
click at [254, 34] on div "Phone: [PHONE_NUMBER]" at bounding box center [271, 34] width 121 height 9
copy div "3863157398"
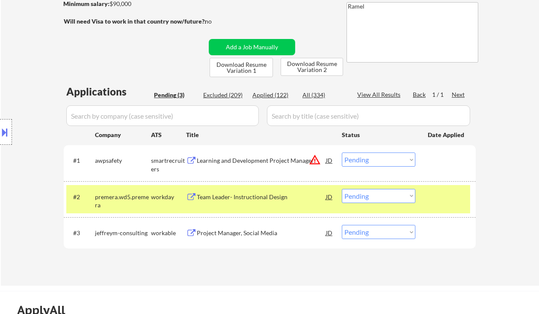
scroll to position [171, 0]
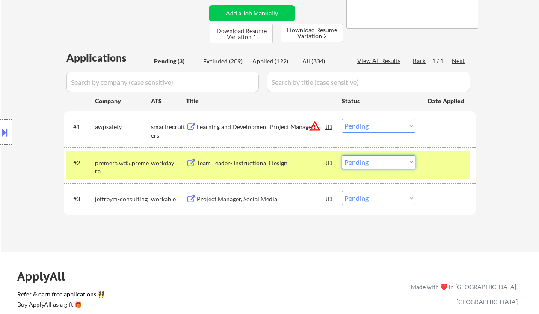
click at [367, 166] on select "Choose an option... Pending Applied Excluded (Questions) Excluded (Expired) Exc…" at bounding box center [379, 162] width 74 height 14
click at [342, 155] on select "Choose an option... Pending Applied Excluded (Questions) Excluded (Expired) Exc…" at bounding box center [379, 162] width 74 height 14
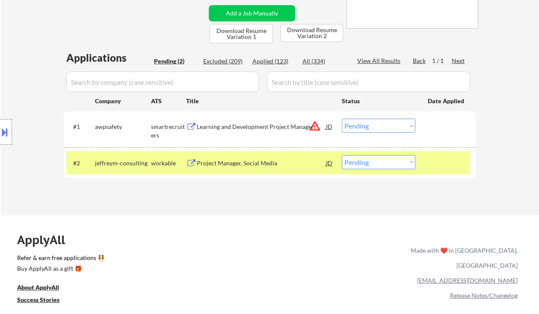
click at [237, 164] on div "Project Manager, Social Media" at bounding box center [261, 163] width 129 height 9
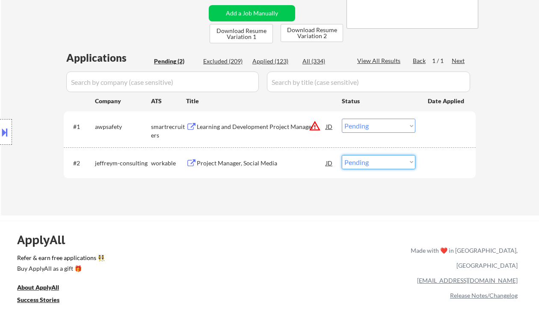
click at [386, 163] on select "Choose an option... Pending Applied Excluded (Questions) Excluded (Expired) Exc…" at bounding box center [379, 162] width 74 height 14
select select ""excluded__bad_match_""
click at [342, 155] on select "Choose an option... Pending Applied Excluded (Questions) Excluded (Expired) Exc…" at bounding box center [379, 162] width 74 height 14
click at [239, 128] on div "Learning and Development Project Manager" at bounding box center [261, 126] width 129 height 9
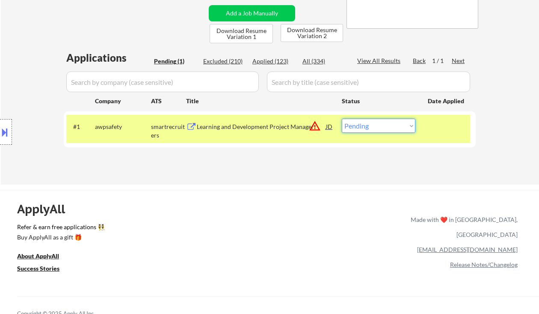
click at [367, 125] on select "Choose an option... Pending Applied Excluded (Questions) Excluded (Expired) Exc…" at bounding box center [379, 126] width 74 height 14
select select ""applied""
click at [342, 119] on select "Choose an option... Pending Applied Excluded (Questions) Excluded (Expired) Exc…" at bounding box center [379, 126] width 74 height 14
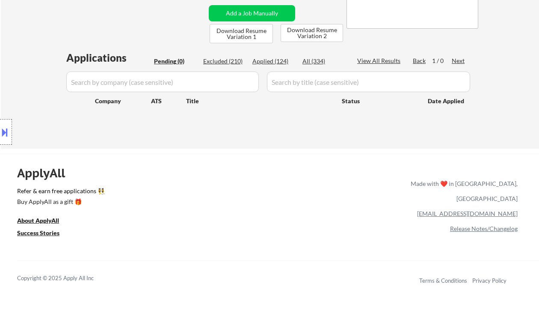
click at [33, 60] on div "Location Inclusions: [GEOGRAPHIC_DATA], [GEOGRAPHIC_DATA] [GEOGRAPHIC_DATA], [G…" at bounding box center [76, 132] width 153 height 159
click at [13, 68] on div "Location Inclusions: [GEOGRAPHIC_DATA], [GEOGRAPHIC_DATA] [GEOGRAPHIC_DATA], [G…" at bounding box center [76, 132] width 153 height 159
